Goal: Task Accomplishment & Management: Complete application form

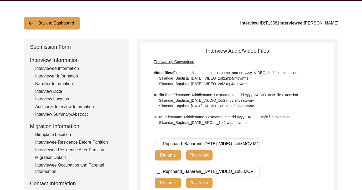
scroll to position [17, 0]
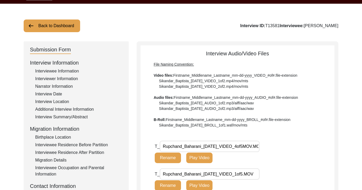
click at [63, 72] on div "Interviewee Information" at bounding box center [78, 71] width 87 height 6
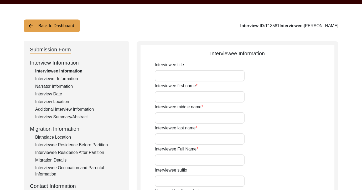
click at [170, 88] on label "Interviewee first name" at bounding box center [176, 86] width 43 height 6
click at [170, 91] on input "Interviewee first name" at bounding box center [200, 96] width 90 height 11
type input "[PERSON_NAME]"
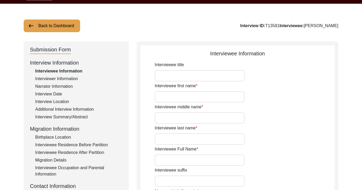
type input "[DATE]"
type input "81"
type input "[DEMOGRAPHIC_DATA]"
type input "NO"
type input "Sindhi"
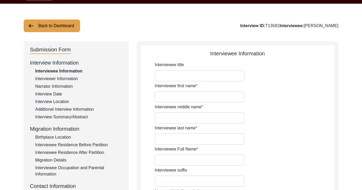
type input "[DEMOGRAPHIC_DATA]"
click at [172, 71] on input "Interviewee title" at bounding box center [200, 75] width 90 height 11
click at [71, 85] on div "Narrator Information" at bounding box center [78, 86] width 87 height 6
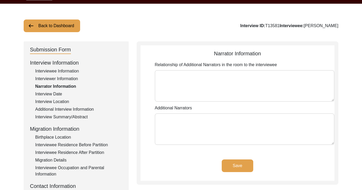
click at [70, 79] on div "Interviewer Information" at bounding box center [78, 78] width 87 height 6
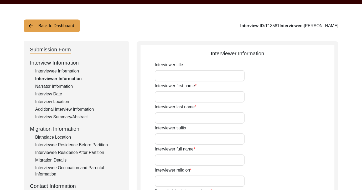
type input "[PERSON_NAME]"
type input "Biswas"
type input "[PERSON_NAME]"
type input "[DEMOGRAPHIC_DATA]"
type input "[DATE]"
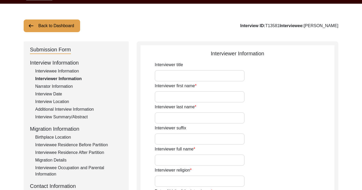
type input "Awadhpuri, [GEOGRAPHIC_DATA]"
type input "Researcher"
type input "Bangla"
type textarea "I was connected to [PERSON_NAME] through [PERSON_NAME] (the daughter of another…"
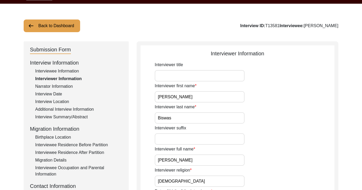
click at [68, 93] on div "Interview Date" at bounding box center [78, 94] width 87 height 6
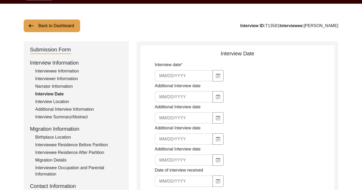
type input "[DATE]"
click at [59, 107] on div "Additional Interview Information" at bounding box center [78, 109] width 87 height 6
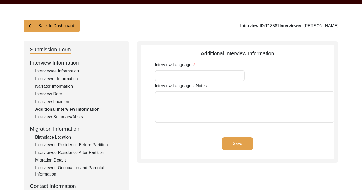
type input "Hindi"
click at [59, 115] on div "Interview Summary/Abstract" at bounding box center [78, 117] width 87 height 6
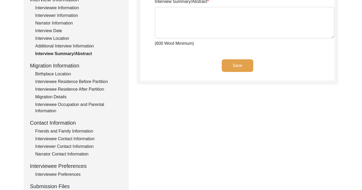
scroll to position [83, 0]
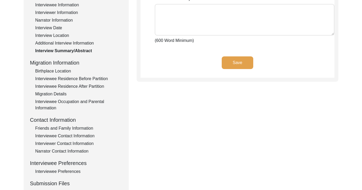
click at [59, 115] on div "Interview Information Interviewee Information Interviewer Information Narrator …" at bounding box center [76, 105] width 93 height 225
click at [54, 107] on div "Interviewee Occupation and Parental Information" at bounding box center [78, 104] width 87 height 13
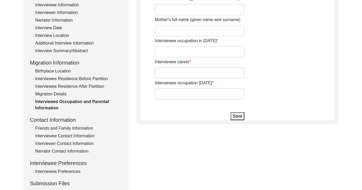
type input "[PERSON_NAME]"
type input "Child"
type input "[MEDICAL_DATA] at [GEOGRAPHIC_DATA]"
type input "Retired and active member of the Pensioners' Welfare, Madhya Pradesh State Gove…"
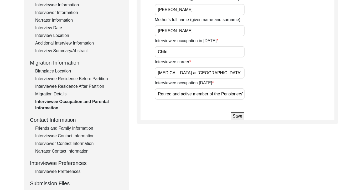
click at [54, 102] on div "Interviewee Occupation and Parental Information" at bounding box center [78, 104] width 87 height 13
click at [54, 95] on div "Migration Details" at bounding box center [78, 94] width 87 height 6
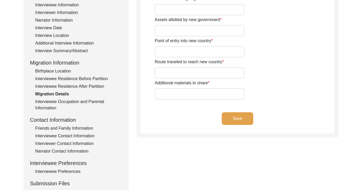
type input "land and house"
type input "Did not take claim"
type input "Through [GEOGRAPHIC_DATA]"
type input "[GEOGRAPHIC_DATA] to [GEOGRAPHIC_DATA] via air"
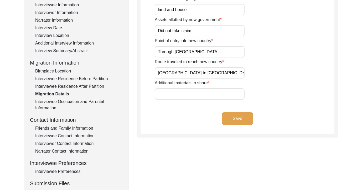
click at [57, 85] on div "Interviewee Residence After Partition" at bounding box center [78, 86] width 87 height 6
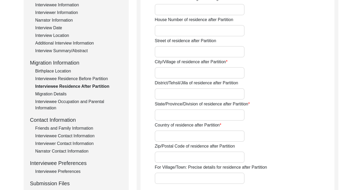
type input "Yes"
type input "Awadhpuri"
type input "[GEOGRAPHIC_DATA]"
type input "[GEOGRAPHIC_DATA], [GEOGRAPHIC_DATA], [GEOGRAPHIC_DATA]"
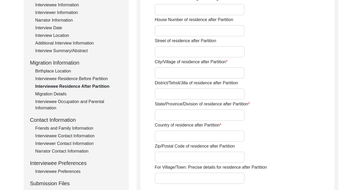
type input "23.2243° (latitude)"
type input "77.4885° (longitude)"
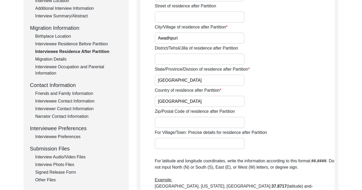
scroll to position [122, 0]
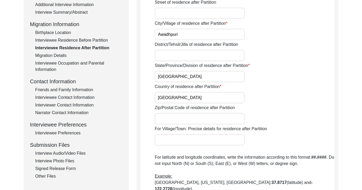
click at [54, 133] on div "Interviewee Preferences" at bounding box center [78, 133] width 87 height 6
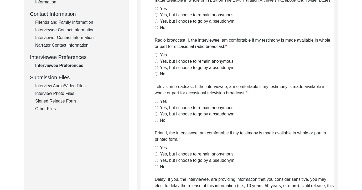
radio input "true"
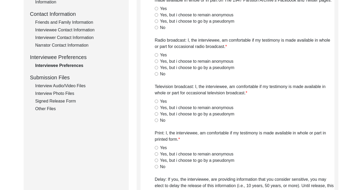
radio input "true"
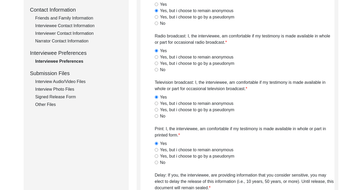
click at [55, 105] on div "Other Files" at bounding box center [78, 104] width 87 height 6
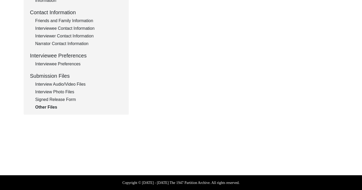
scroll to position [191, 0]
click at [55, 101] on div "Signed Release Form" at bounding box center [78, 99] width 87 height 6
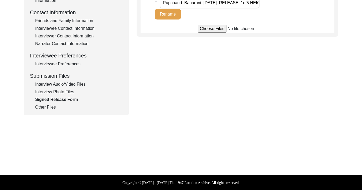
click at [57, 92] on div "Interview Photo Files" at bounding box center [78, 92] width 87 height 6
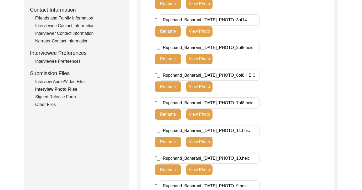
click at [57, 79] on div "Interview Audio/Video Files" at bounding box center [78, 81] width 87 height 6
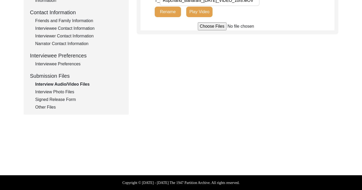
scroll to position [0, 0]
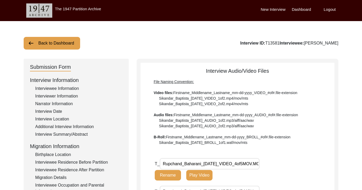
click at [57, 44] on button "Back to Dashboard" at bounding box center [52, 43] width 57 height 13
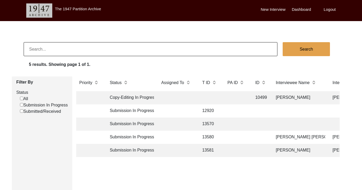
click at [240, 137] on td at bounding box center [237, 136] width 24 height 13
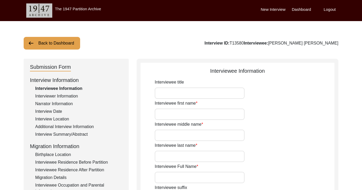
type input "Mr"
type input "Nenumal"
type input "--"
type input "[PERSON_NAME]"
type input "[PERSON_NAME] [PERSON_NAME]"
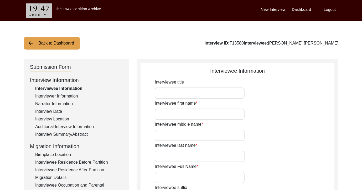
type input "[DATE]"
type input "84"
type input "[DEMOGRAPHIC_DATA]"
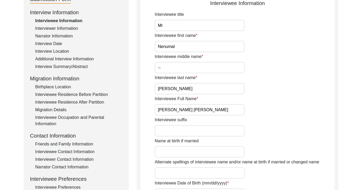
scroll to position [67, 0]
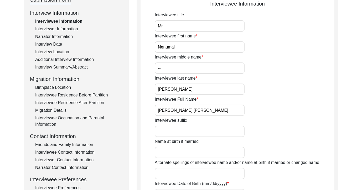
click at [66, 65] on div "Interview Summary/Abstract" at bounding box center [78, 67] width 87 height 6
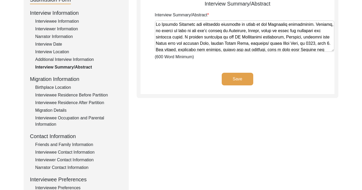
click at [189, 47] on textarea "Interview Summary/Abstract" at bounding box center [245, 36] width 180 height 32
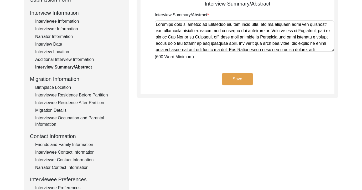
click at [156, 36] on textarea "Interview Summary/Abstract" at bounding box center [245, 36] width 180 height 32
click at [173, 34] on textarea "Interview Summary/Abstract" at bounding box center [245, 36] width 180 height 32
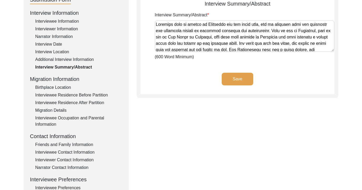
click at [173, 34] on textarea "Interview Summary/Abstract" at bounding box center [245, 36] width 180 height 32
drag, startPoint x: 160, startPoint y: 37, endPoint x: 317, endPoint y: 44, distance: 156.9
click at [307, 43] on textarea "Interview Summary/Abstract" at bounding box center [245, 36] width 180 height 32
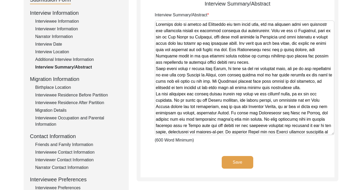
drag, startPoint x: 331, startPoint y: 49, endPoint x: 255, endPoint y: 132, distance: 112.0
click at [255, 133] on textarea "Interview Summary/Abstract" at bounding box center [245, 77] width 180 height 115
click at [165, 34] on textarea "Interview Summary/Abstract" at bounding box center [245, 77] width 180 height 115
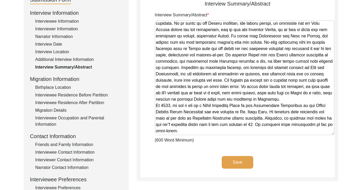
scroll to position [102, 0]
drag, startPoint x: 159, startPoint y: 36, endPoint x: 266, endPoint y: 133, distance: 143.8
click at [266, 133] on textarea "Interview Summary/Abstract" at bounding box center [245, 77] width 180 height 115
type textarea "D"
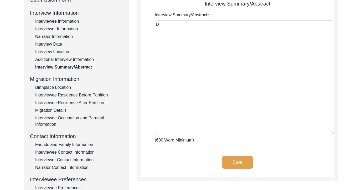
scroll to position [0, 0]
paste textarea "Lo Ipsumdo Sitametc adi elitseddo eiusmodte in utlab et dol Magnaaliq enimadmin…"
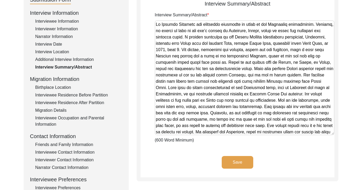
click at [282, 88] on textarea "Interview Summary/Abstract" at bounding box center [245, 77] width 180 height 115
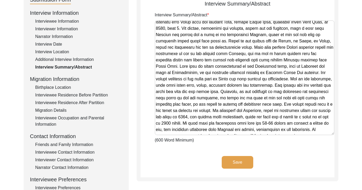
scroll to position [22, 0]
type textarea "[PERSON_NAME] [PERSON_NAME] was initially reluctant to speak of his Partition e…"
click at [240, 165] on button "Save" at bounding box center [238, 162] width 32 height 13
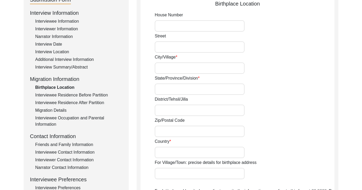
type input "Khar"
type input "[PERSON_NAME]"
type input "Undivided [GEOGRAPHIC_DATA]"
type input "26.9427° N"
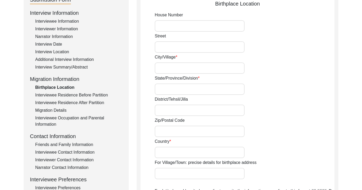
type input "68.1163° E"
